Goal: Task Accomplishment & Management: Use online tool/utility

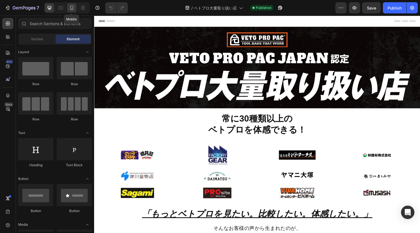
click at [71, 5] on icon at bounding box center [72, 8] width 6 height 6
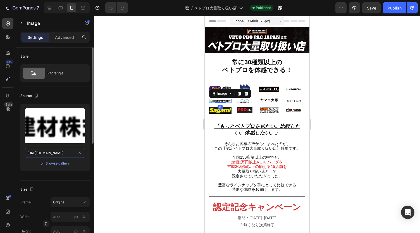
click at [57, 152] on input "[URL][DOMAIN_NAME]" at bounding box center [55, 153] width 60 height 10
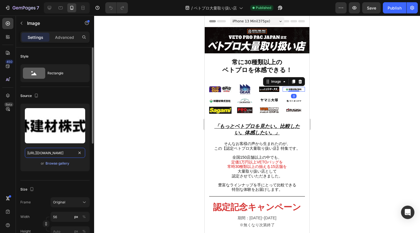
click at [66, 151] on input "[URL][DOMAIN_NAME]" at bounding box center [55, 153] width 60 height 10
paste input "[DOMAIN_NAME]"
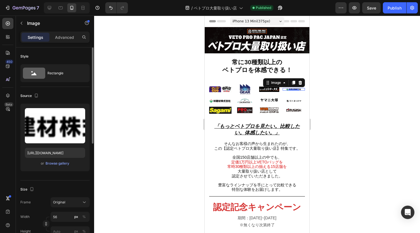
click at [77, 170] on div "Upload Image [URL][DOMAIN_NAME] or Browse gallery" at bounding box center [54, 138] width 69 height 68
click at [49, 9] on icon at bounding box center [50, 8] width 4 height 4
type input "[URL][DOMAIN_NAME]"
type input "105"
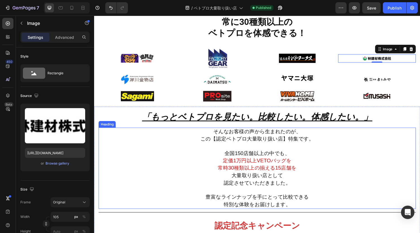
scroll to position [118, 0]
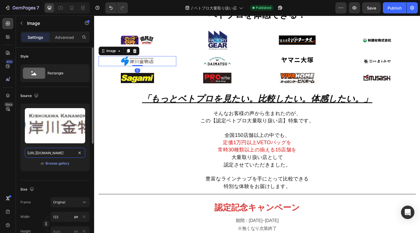
click at [63, 151] on input "[URL][DOMAIN_NAME]" at bounding box center [55, 153] width 60 height 10
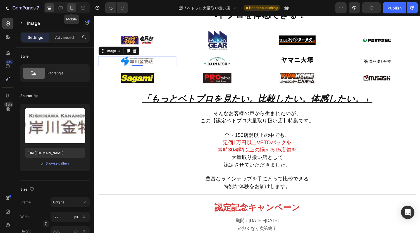
click at [73, 4] on div at bounding box center [71, 7] width 9 height 9
type input "[URL][DOMAIN_NAME]"
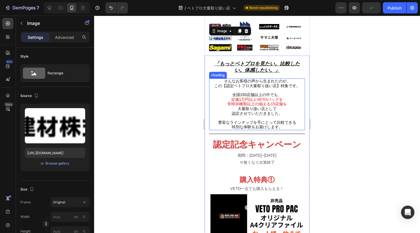
scroll to position [63, 0]
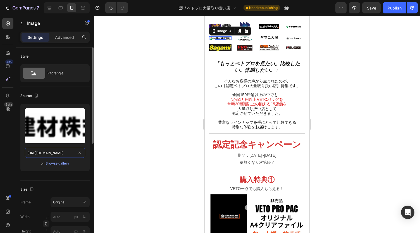
click at [64, 153] on input "[URL][DOMAIN_NAME]" at bounding box center [55, 153] width 60 height 10
paste input "[DOMAIN_NAME]"
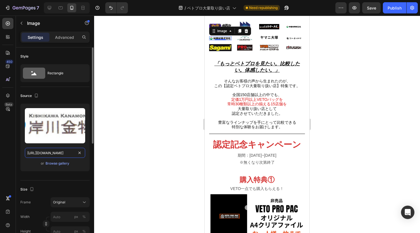
scroll to position [0, 167]
type input "[URL][DOMAIN_NAME]"
click at [79, 96] on div "Source" at bounding box center [54, 95] width 69 height 9
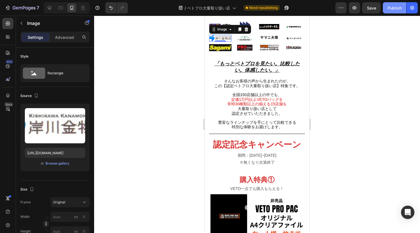
click at [397, 8] on div "Publish" at bounding box center [395, 8] width 14 height 6
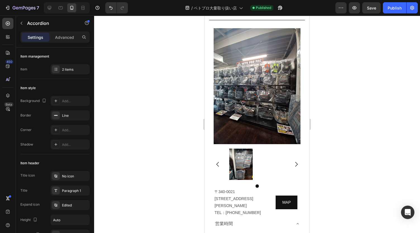
scroll to position [762, 0]
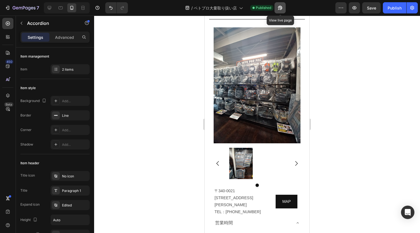
click at [280, 7] on icon "button" at bounding box center [280, 8] width 6 height 6
